Goal: Task Accomplishment & Management: Manage account settings

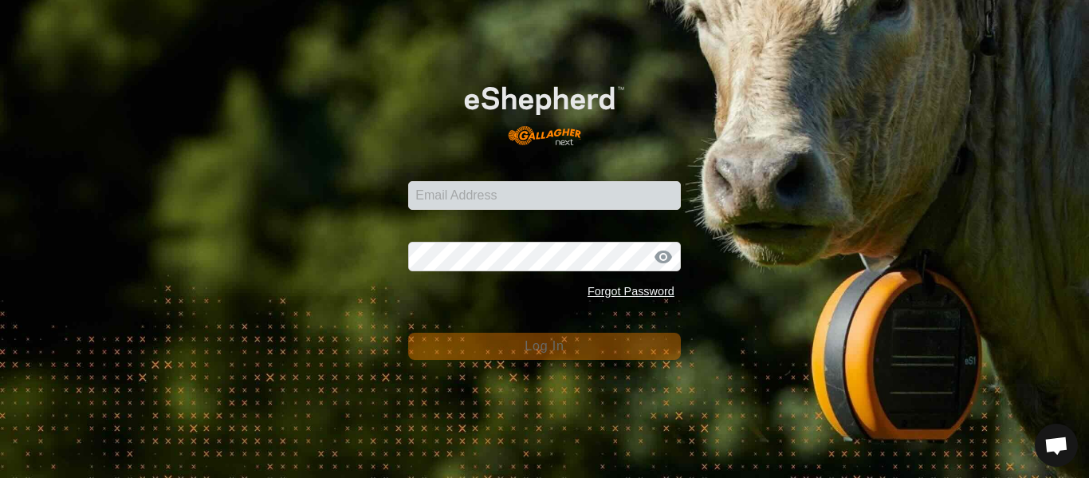
scroll to position [613, 0]
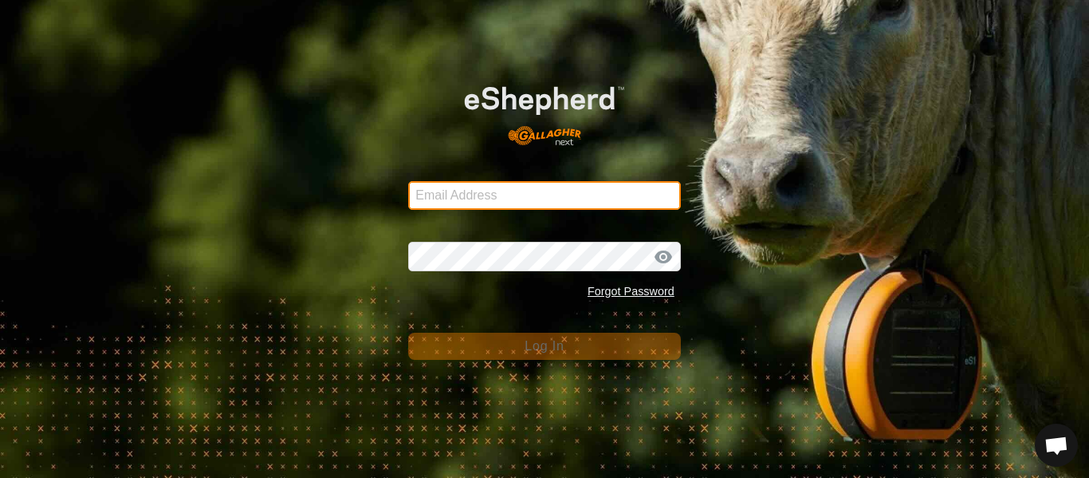
type input "[EMAIL_ADDRESS][DOMAIN_NAME]"
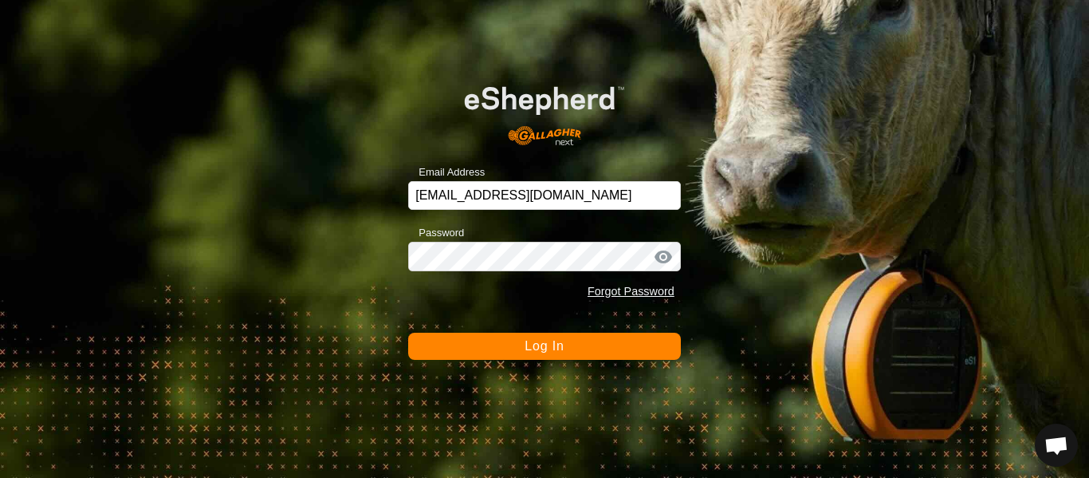
click at [448, 341] on button "Log In" at bounding box center [544, 345] width 273 height 27
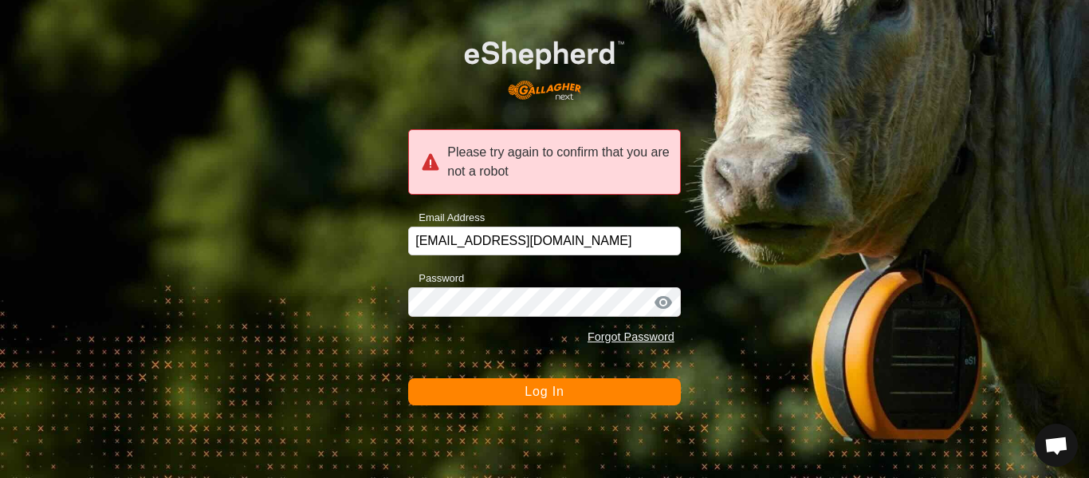
click at [492, 393] on button "Log In" at bounding box center [544, 391] width 273 height 27
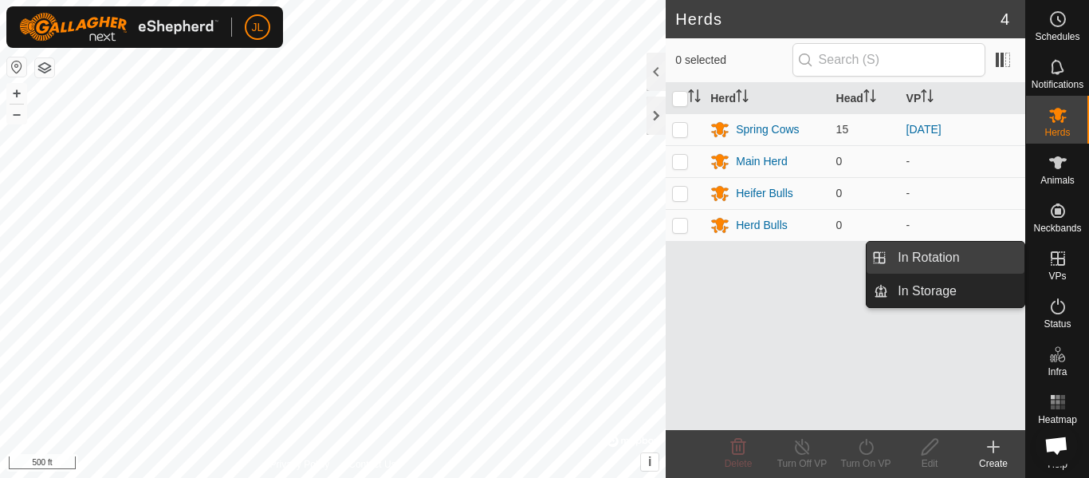
click at [993, 255] on link "In Rotation" at bounding box center [956, 258] width 136 height 32
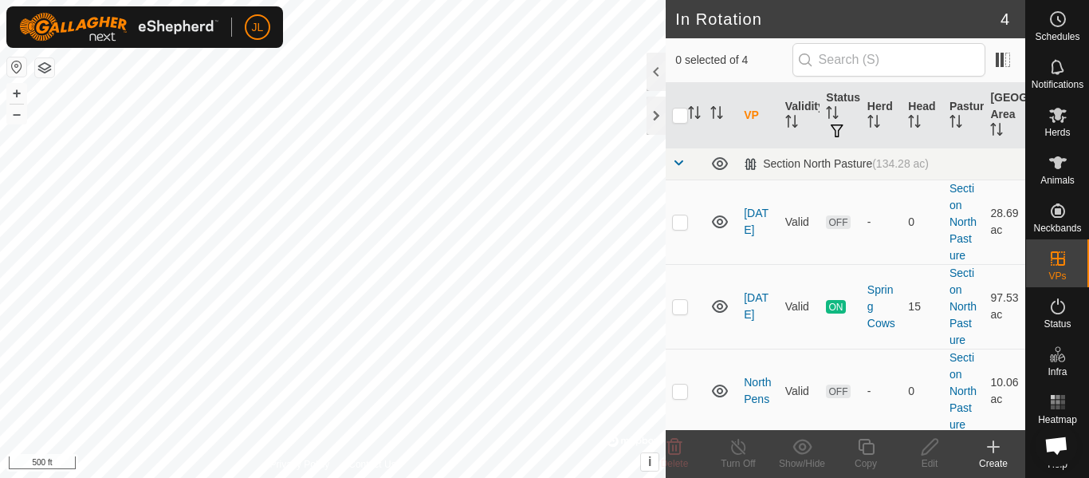
click at [1000, 456] on div "Create" at bounding box center [993, 463] width 64 height 14
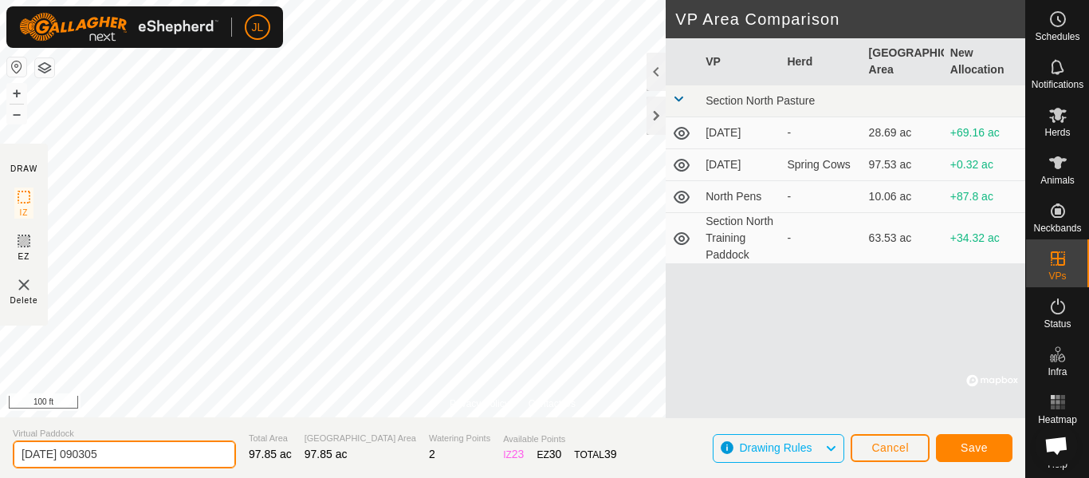
drag, startPoint x: 167, startPoint y: 453, endPoint x: 112, endPoint y: 476, distance: 59.7
click at [79, 461] on input "[DATE] 090305" at bounding box center [124, 454] width 223 height 28
type input "[DATE]"
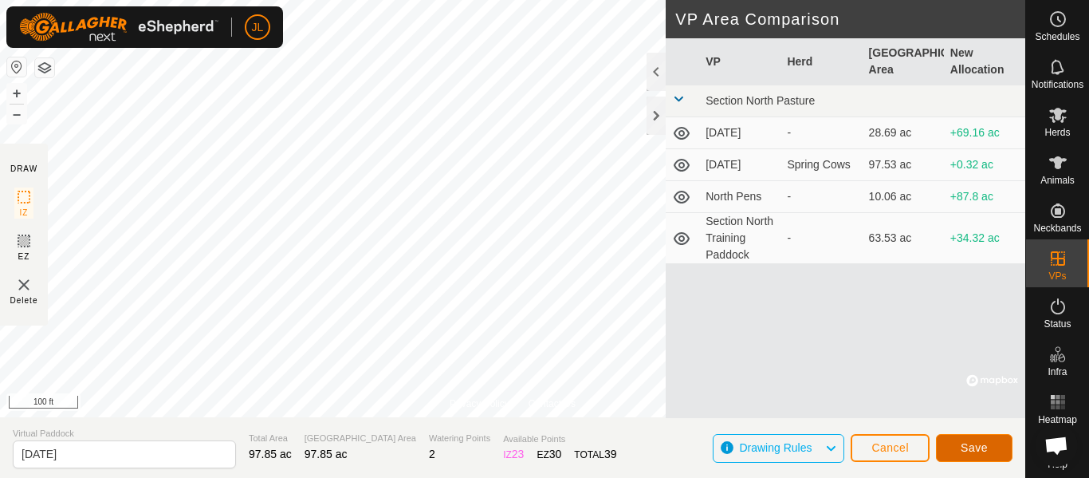
click at [963, 449] on span "Save" at bounding box center [974, 447] width 27 height 13
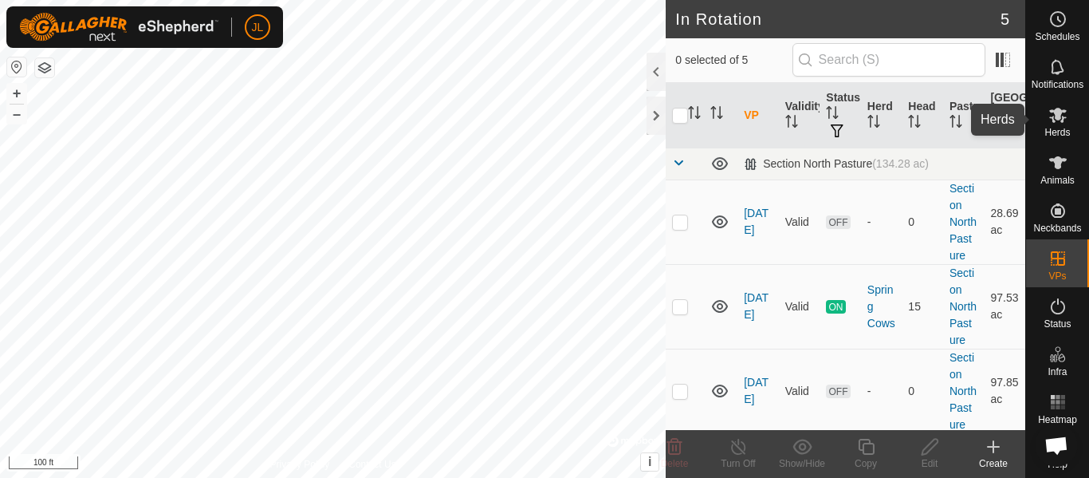
drag, startPoint x: 1052, startPoint y: 113, endPoint x: 1025, endPoint y: 133, distance: 33.0
click at [1053, 113] on icon at bounding box center [1057, 114] width 19 height 19
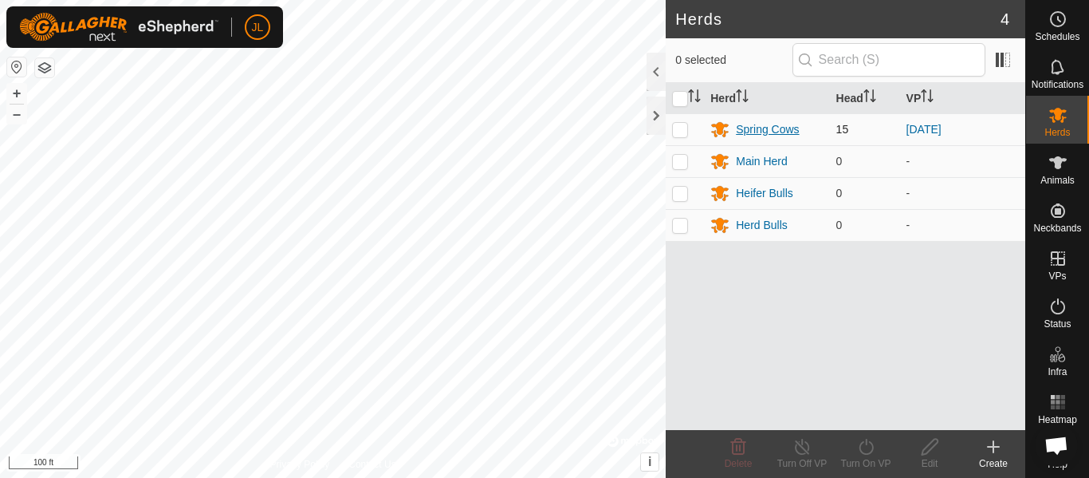
click at [776, 127] on div "Spring Cows" at bounding box center [767, 129] width 63 height 17
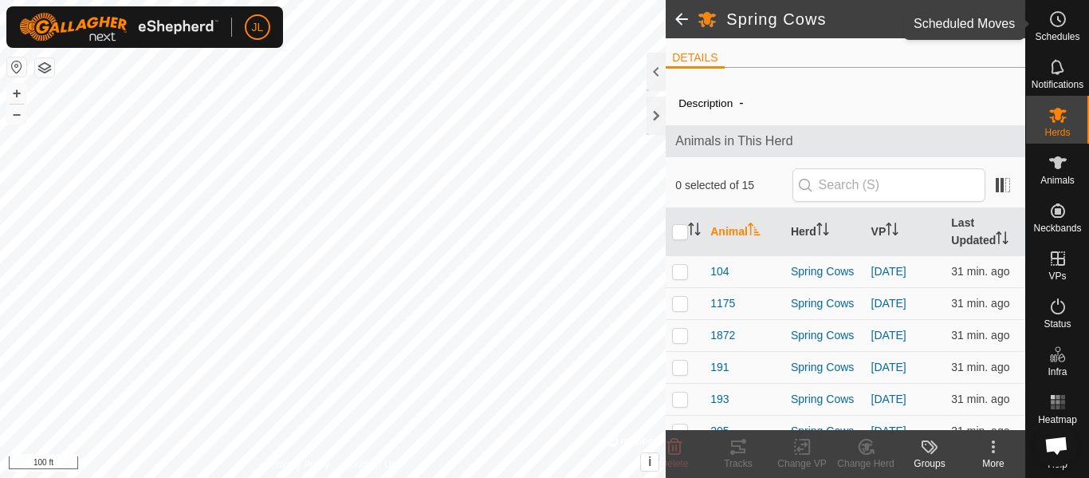
click at [1063, 23] on circle at bounding box center [1058, 19] width 14 height 14
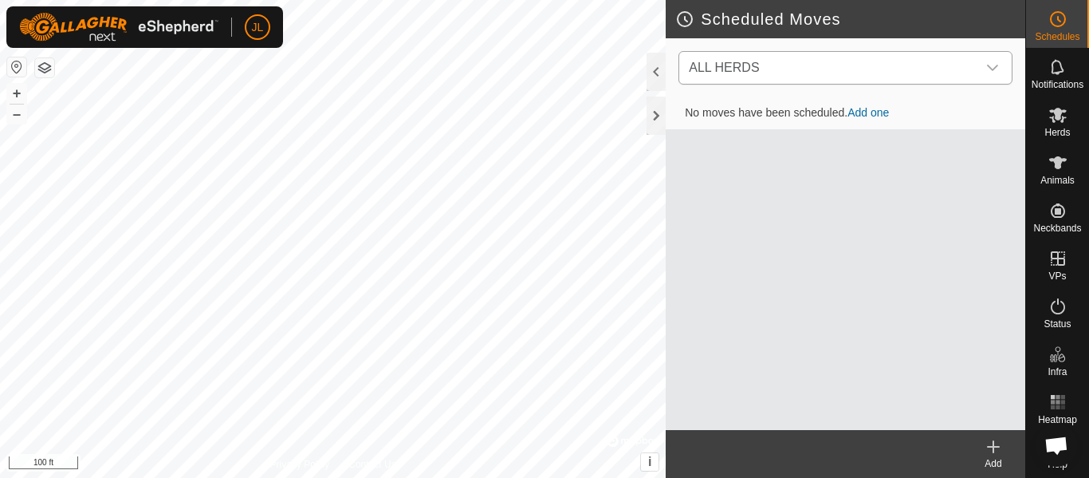
click at [993, 67] on icon "dropdown trigger" at bounding box center [992, 67] width 13 height 13
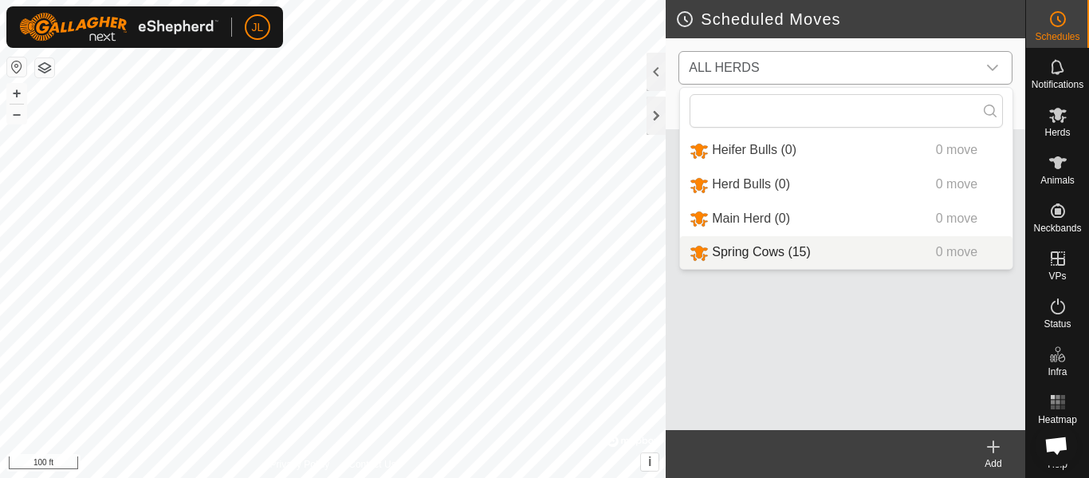
click at [727, 255] on li "Spring Cows (15) 0 move" at bounding box center [846, 252] width 332 height 33
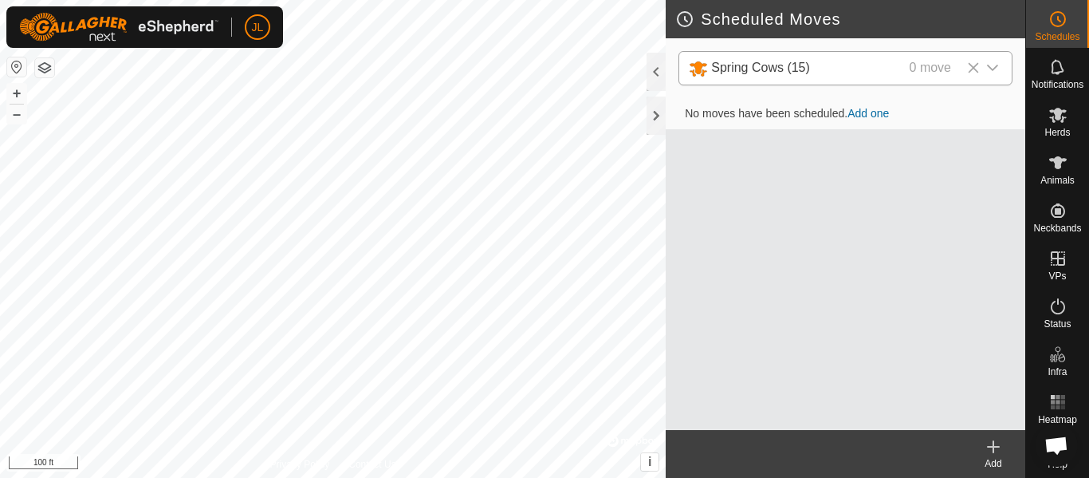
click at [868, 112] on link "Add one" at bounding box center [867, 113] width 41 height 13
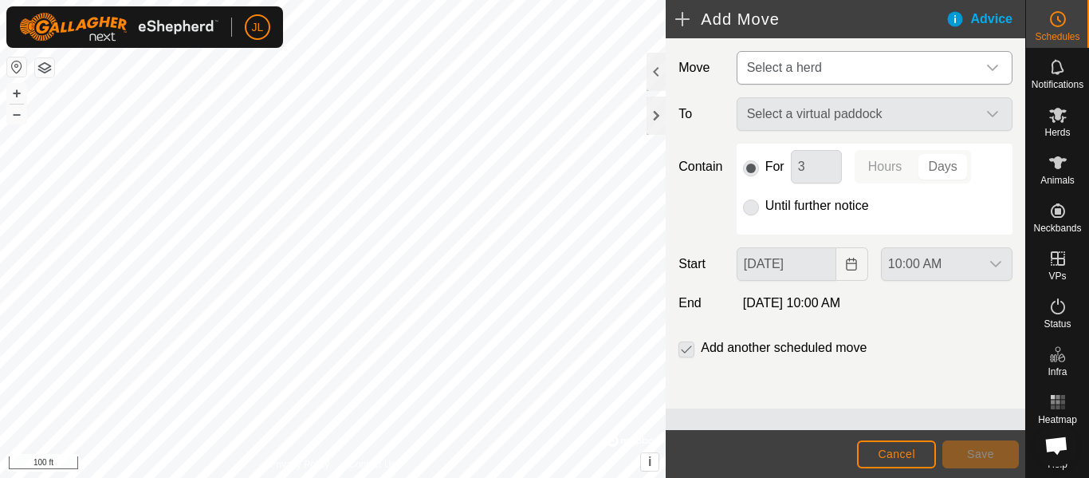
click at [993, 65] on icon "dropdown trigger" at bounding box center [992, 67] width 13 height 13
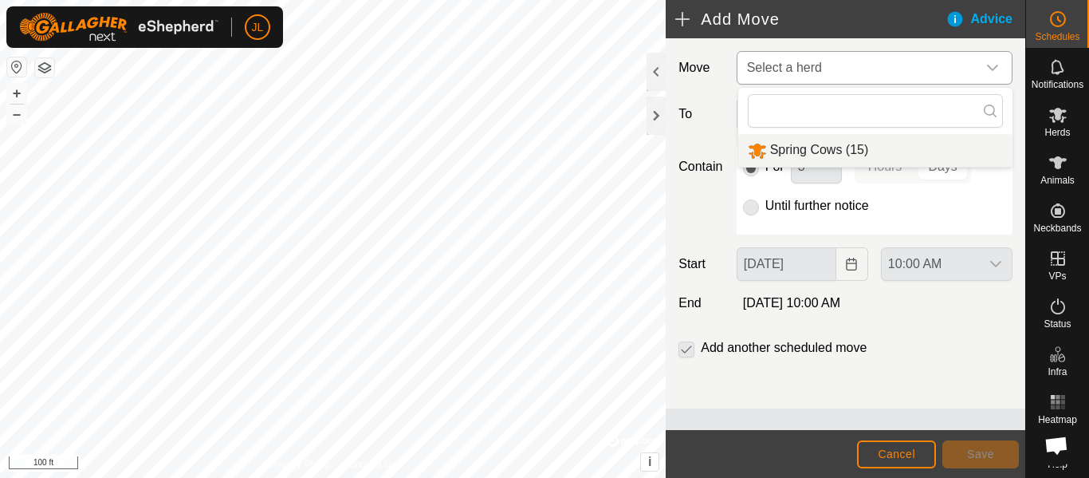
click at [849, 158] on li "Spring Cows (15)" at bounding box center [875, 150] width 274 height 33
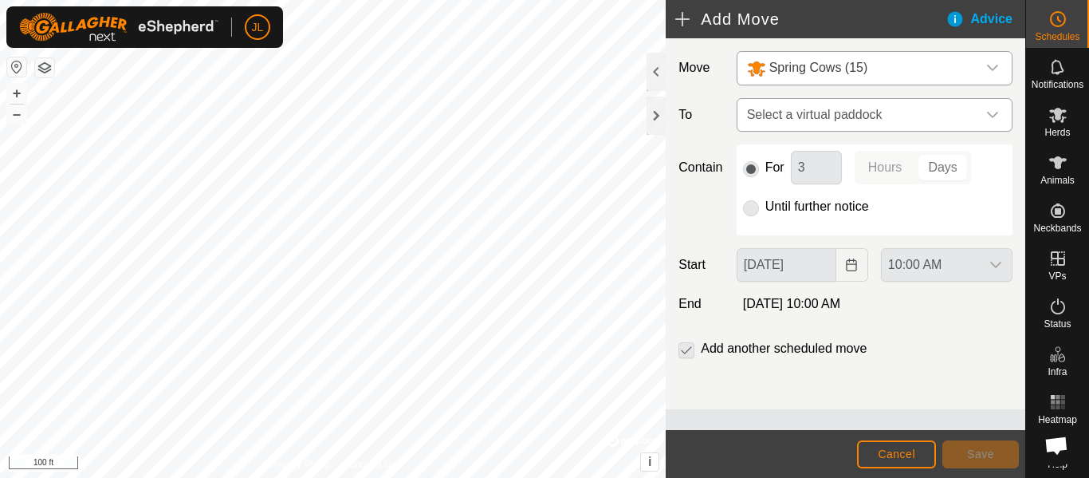
click at [993, 112] on icon "dropdown trigger" at bounding box center [992, 114] width 13 height 13
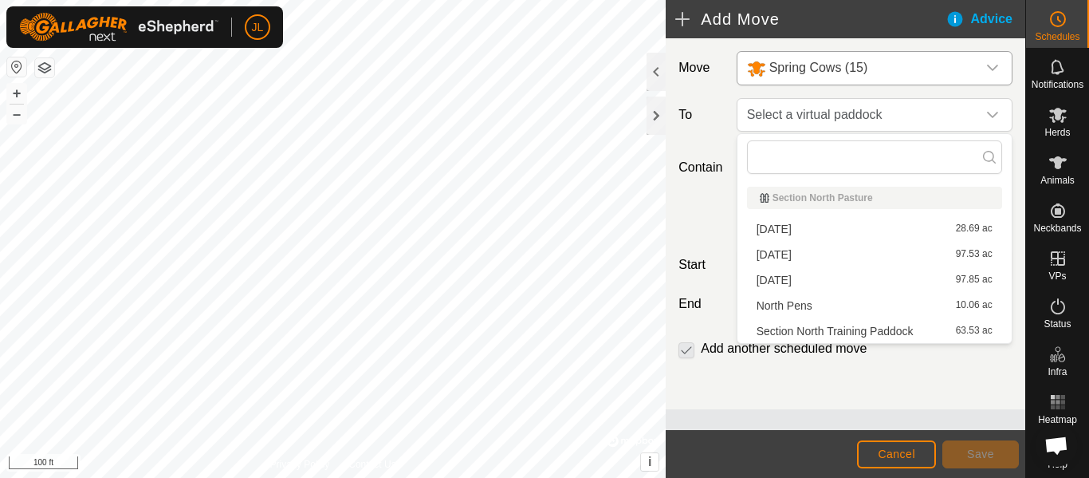
click at [815, 283] on li "[DATE] 97.85 ac" at bounding box center [874, 280] width 255 height 24
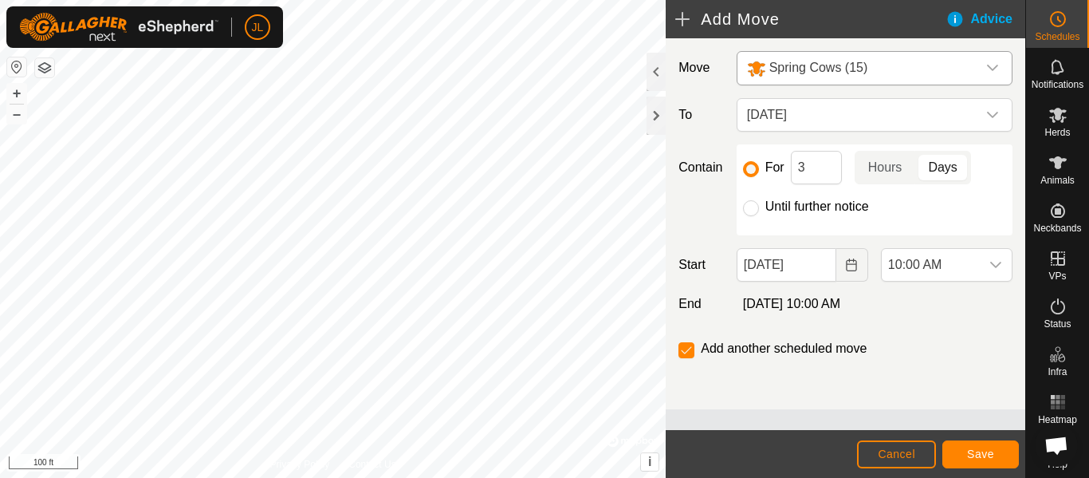
click at [751, 213] on input "Until further notice" at bounding box center [751, 208] width 16 height 16
radio input "true"
click at [989, 459] on span "Save" at bounding box center [980, 453] width 27 height 13
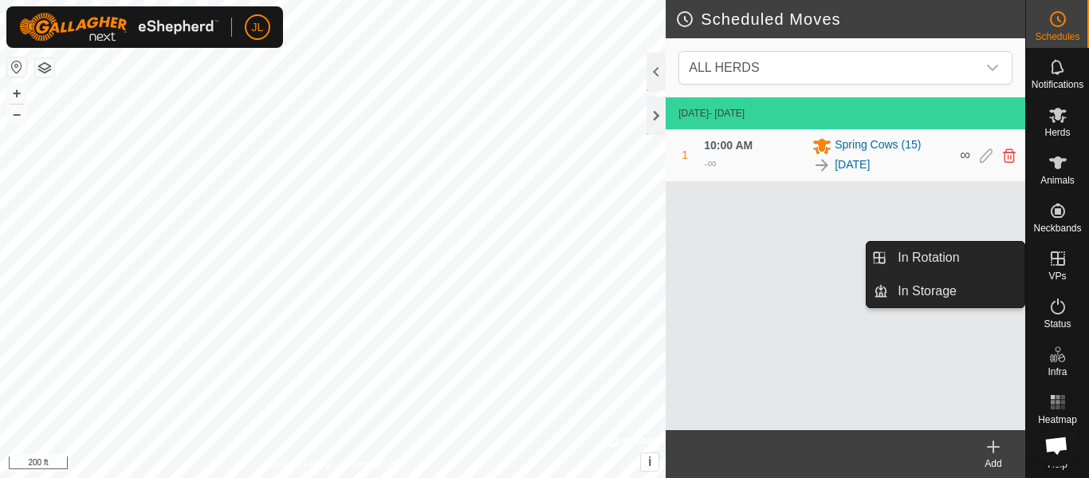
click at [994, 252] on link "In Rotation" at bounding box center [956, 258] width 136 height 32
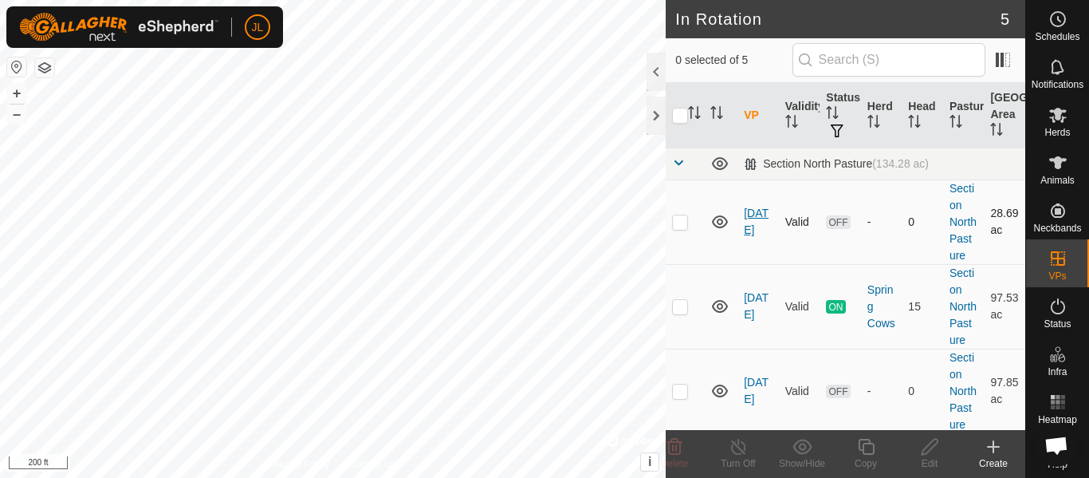
click at [758, 228] on link "[DATE]" at bounding box center [756, 220] width 25 height 29
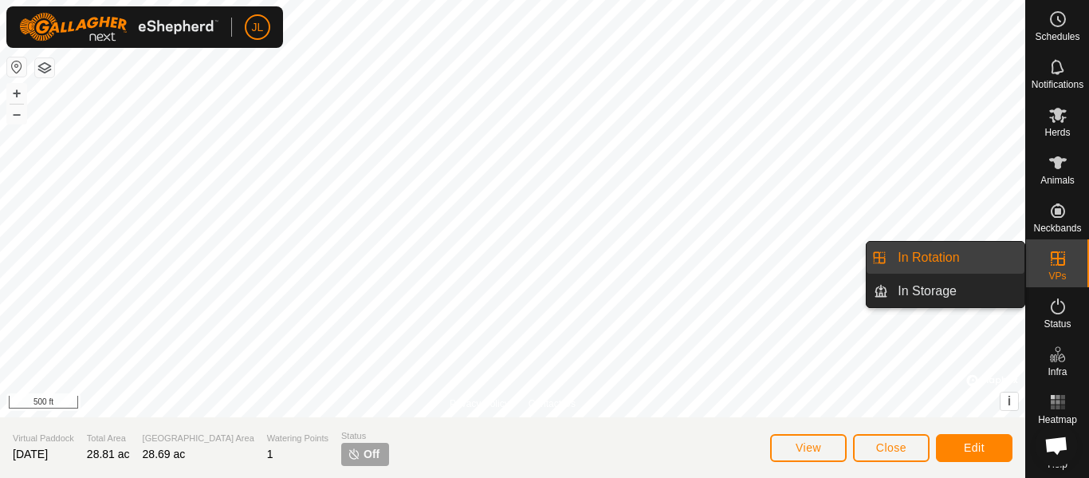
click at [969, 253] on link "In Rotation" at bounding box center [956, 258] width 136 height 32
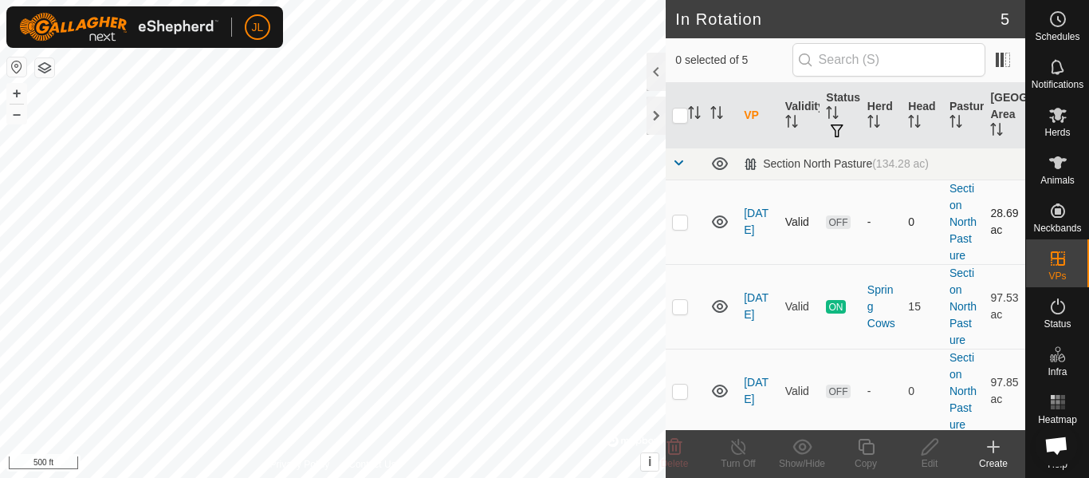
click at [681, 227] on p-checkbox at bounding box center [680, 221] width 16 height 13
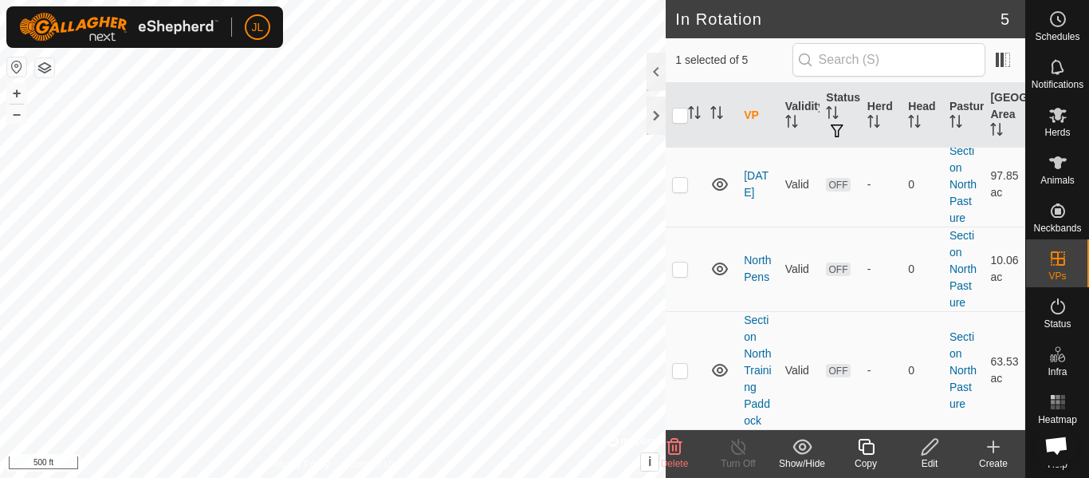
scroll to position [290, 0]
click at [678, 458] on span "Delete" at bounding box center [675, 463] width 28 height 11
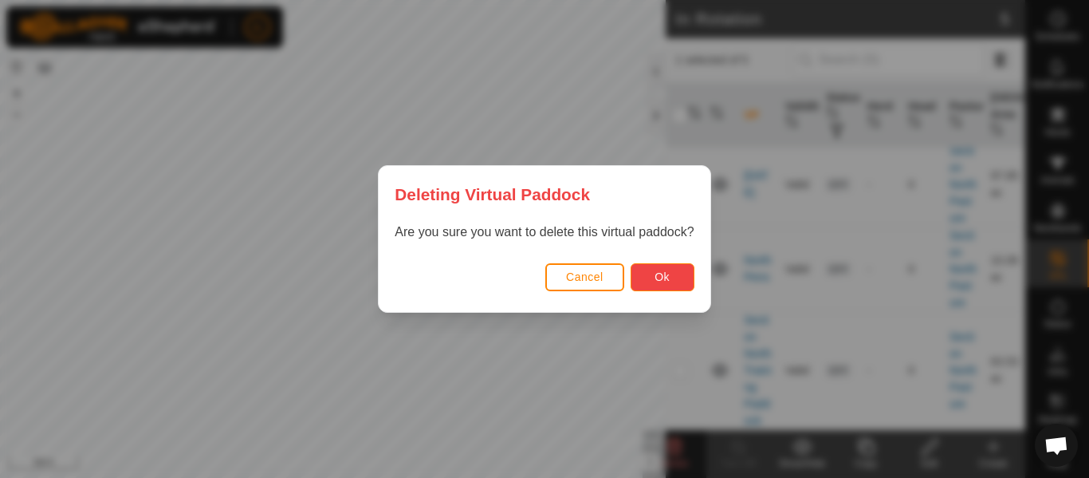
click at [655, 281] on span "Ok" at bounding box center [662, 276] width 15 height 13
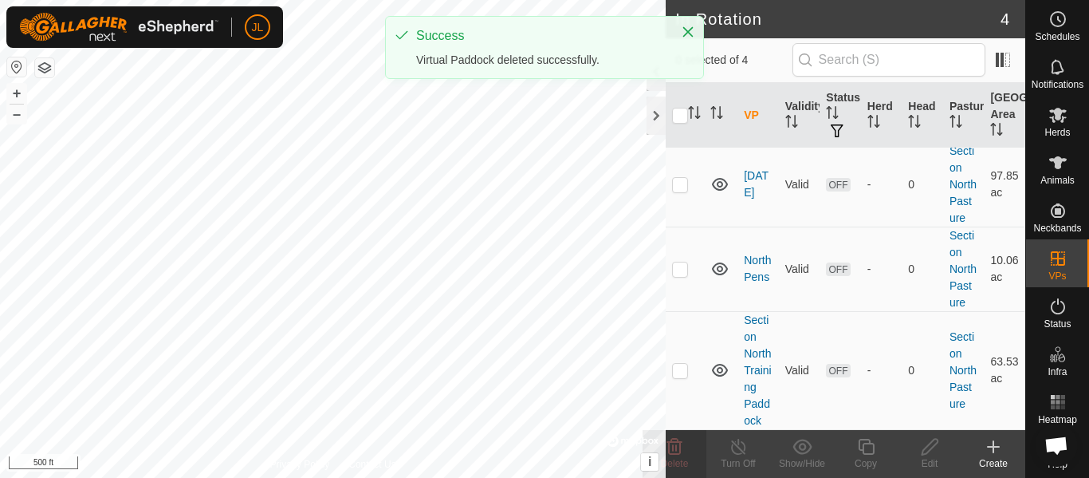
scroll to position [0, 0]
